Goal: Task Accomplishment & Management: Manage account settings

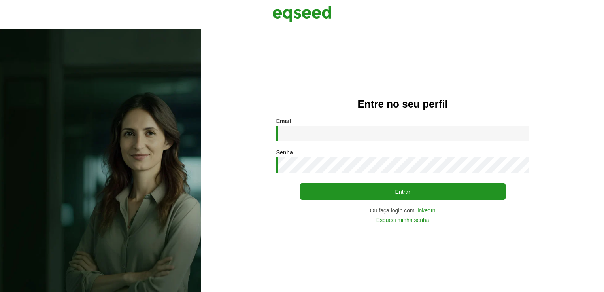
drag, startPoint x: 0, startPoint y: 0, endPoint x: 341, endPoint y: 127, distance: 364.2
click at [341, 127] on input "Email *" at bounding box center [402, 133] width 253 height 15
type input "**********"
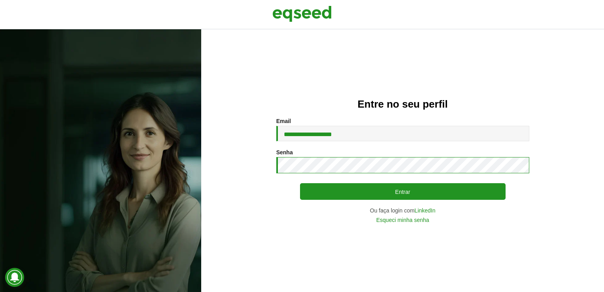
click at [300, 183] on button "Entrar" at bounding box center [403, 191] width 206 height 17
